Goal: Task Accomplishment & Management: Use online tool/utility

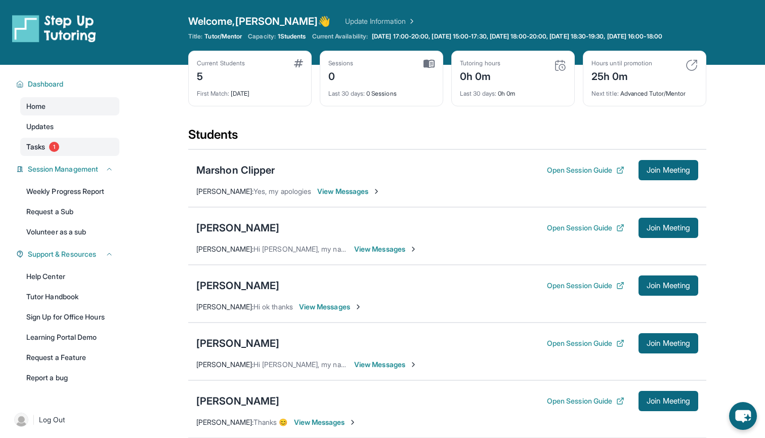
click at [67, 156] on link "Tasks 1" at bounding box center [69, 147] width 99 height 18
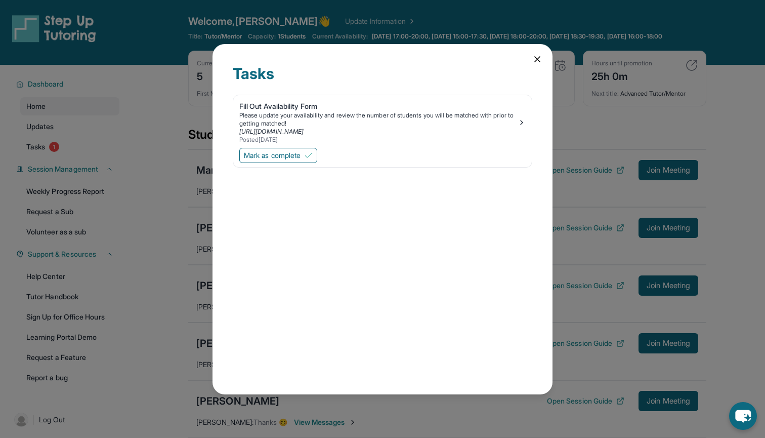
click at [575, 50] on div "Tasks Fill Out Availability Form Please update your availability and review the…" at bounding box center [382, 219] width 765 height 438
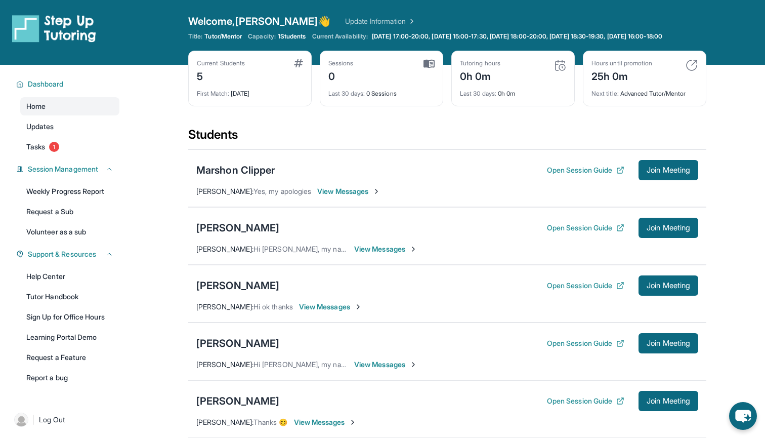
click at [544, 50] on div "Welcome, Danial 👋 Update Information Title: Tutor/Mentor Capacity: 1 Students C…" at bounding box center [447, 32] width 518 height 36
click at [256, 177] on div "Marshon Clipper" at bounding box center [235, 170] width 79 height 14
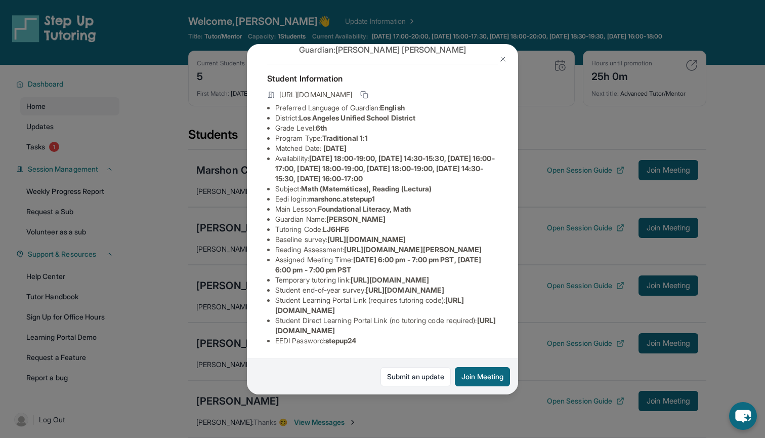
scroll to position [146, 4]
click at [498, 58] on button at bounding box center [503, 59] width 20 height 20
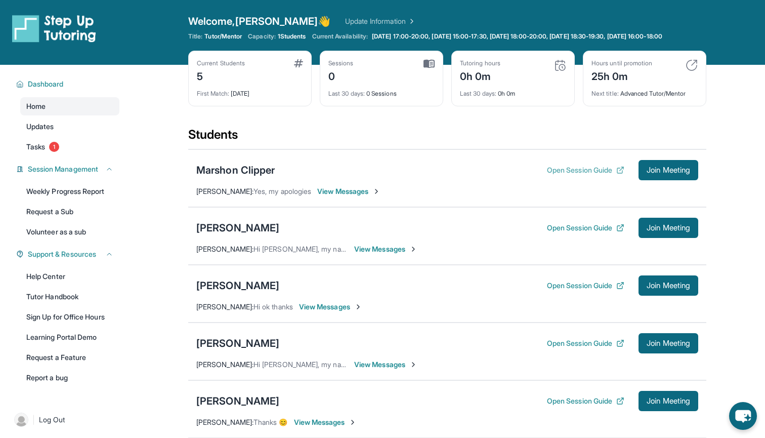
click at [575, 175] on button "Open Session Guide" at bounding box center [585, 170] width 77 height 10
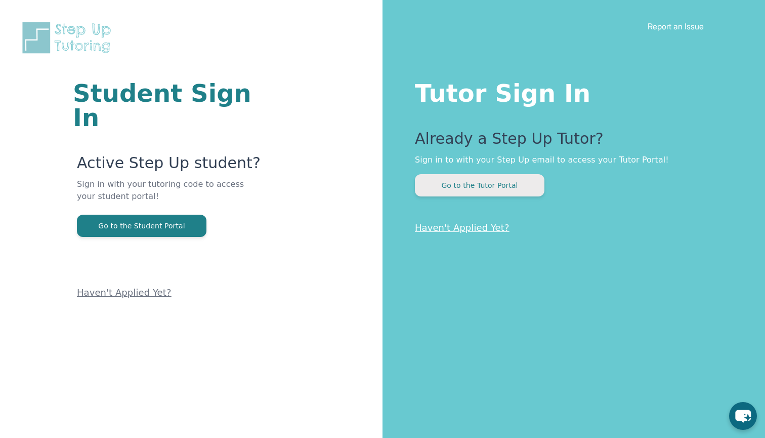
click at [446, 183] on button "Go to the Tutor Portal" at bounding box center [480, 185] width 130 height 22
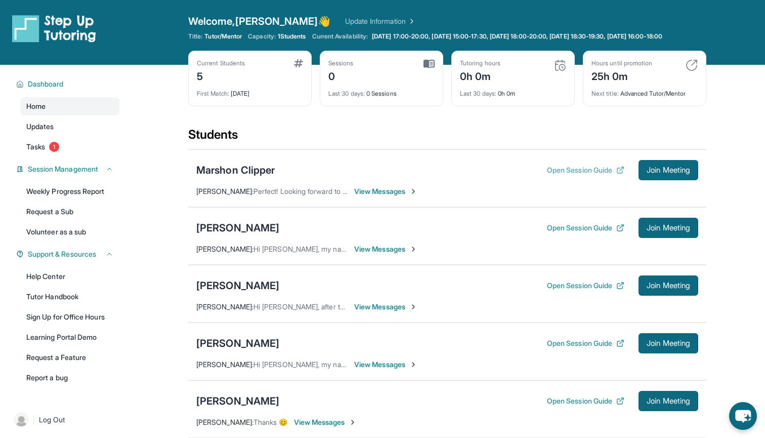
click at [569, 175] on button "Open Session Guide" at bounding box center [585, 170] width 77 height 10
click at [575, 175] on button "Open Session Guide" at bounding box center [585, 170] width 77 height 10
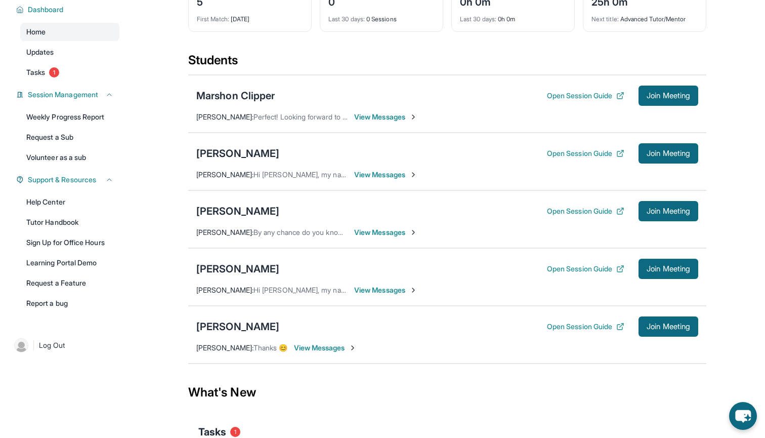
scroll to position [75, 0]
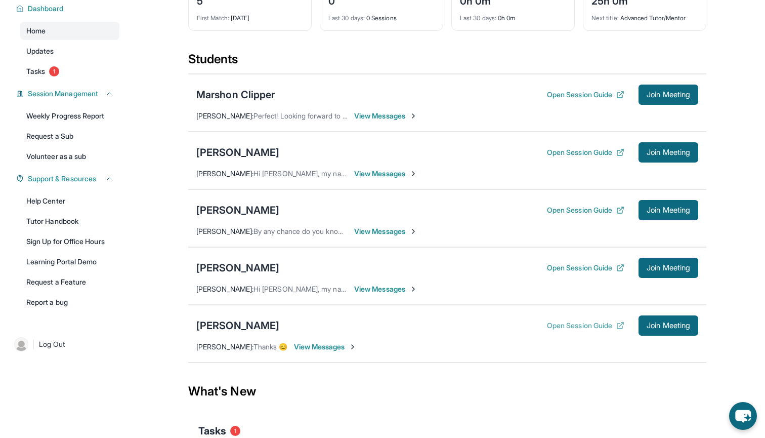
click at [562, 331] on button "Open Session Guide" at bounding box center [585, 325] width 77 height 10
